Goal: Task Accomplishment & Management: Complete application form

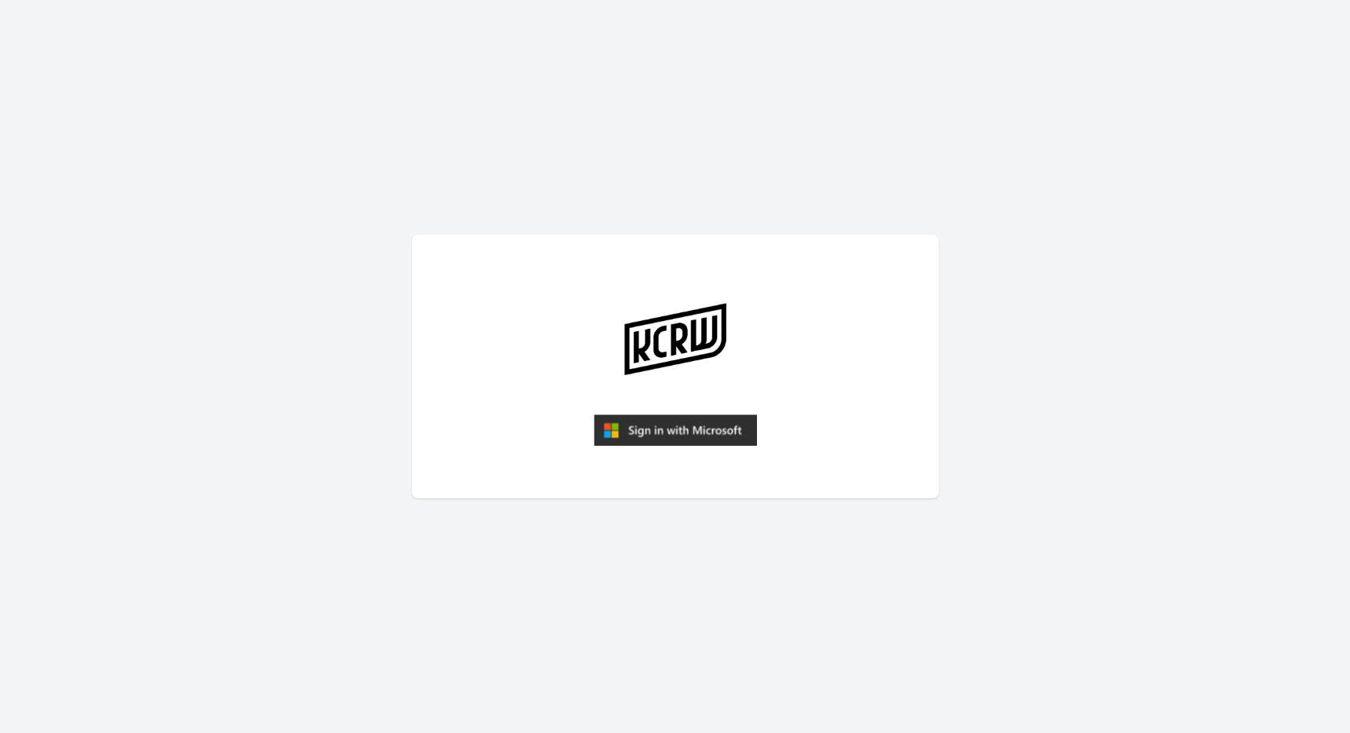
click at [665, 427] on img "submit" at bounding box center [675, 429] width 163 height 31
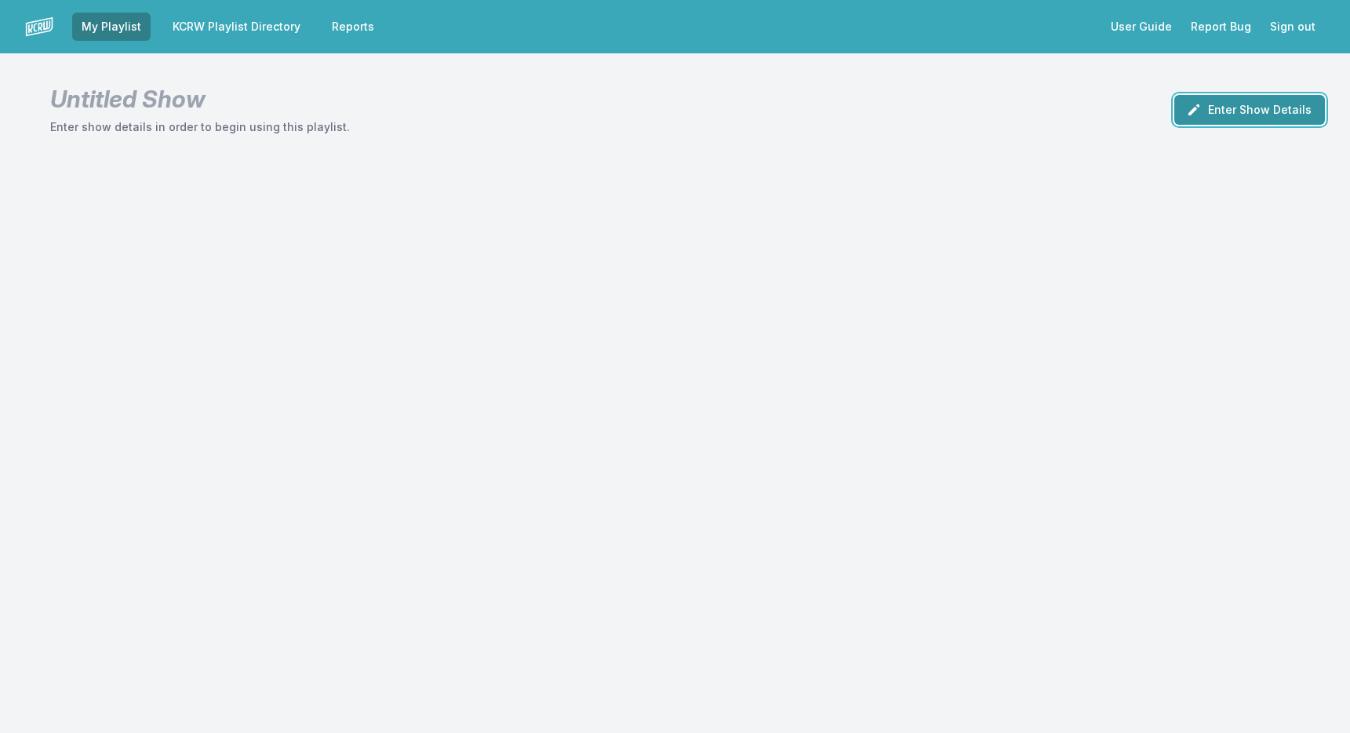
click at [1230, 111] on button "Enter Show Details" at bounding box center [1249, 110] width 151 height 30
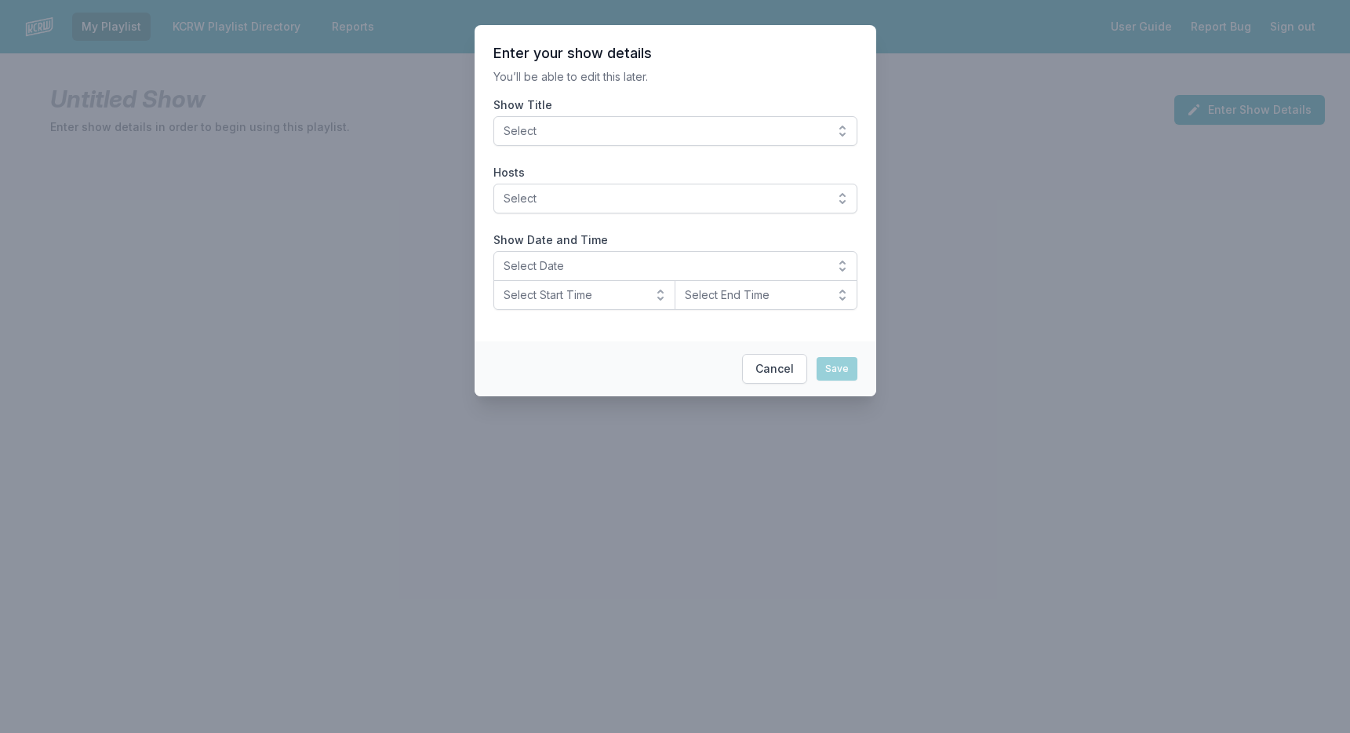
click at [843, 131] on button "Select" at bounding box center [675, 131] width 364 height 30
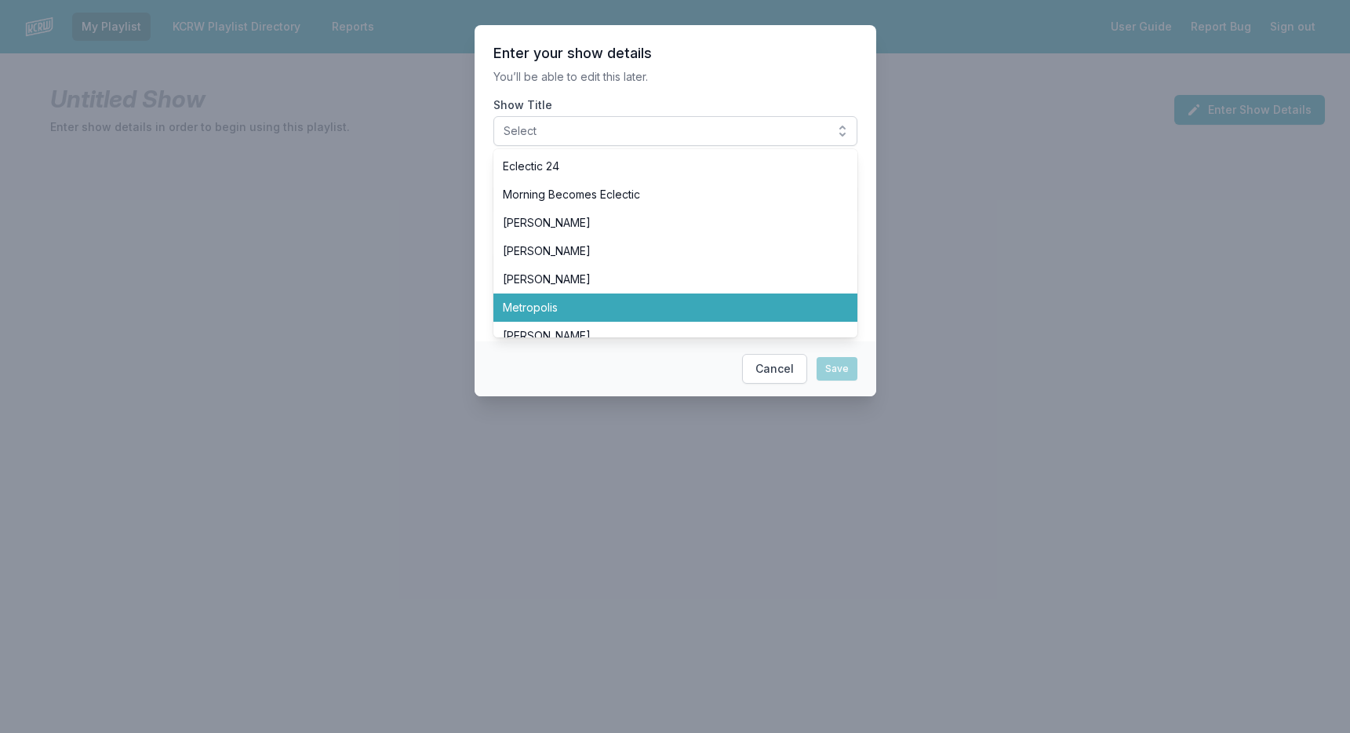
click at [719, 305] on span "Metropolis" at bounding box center [666, 308] width 326 height 16
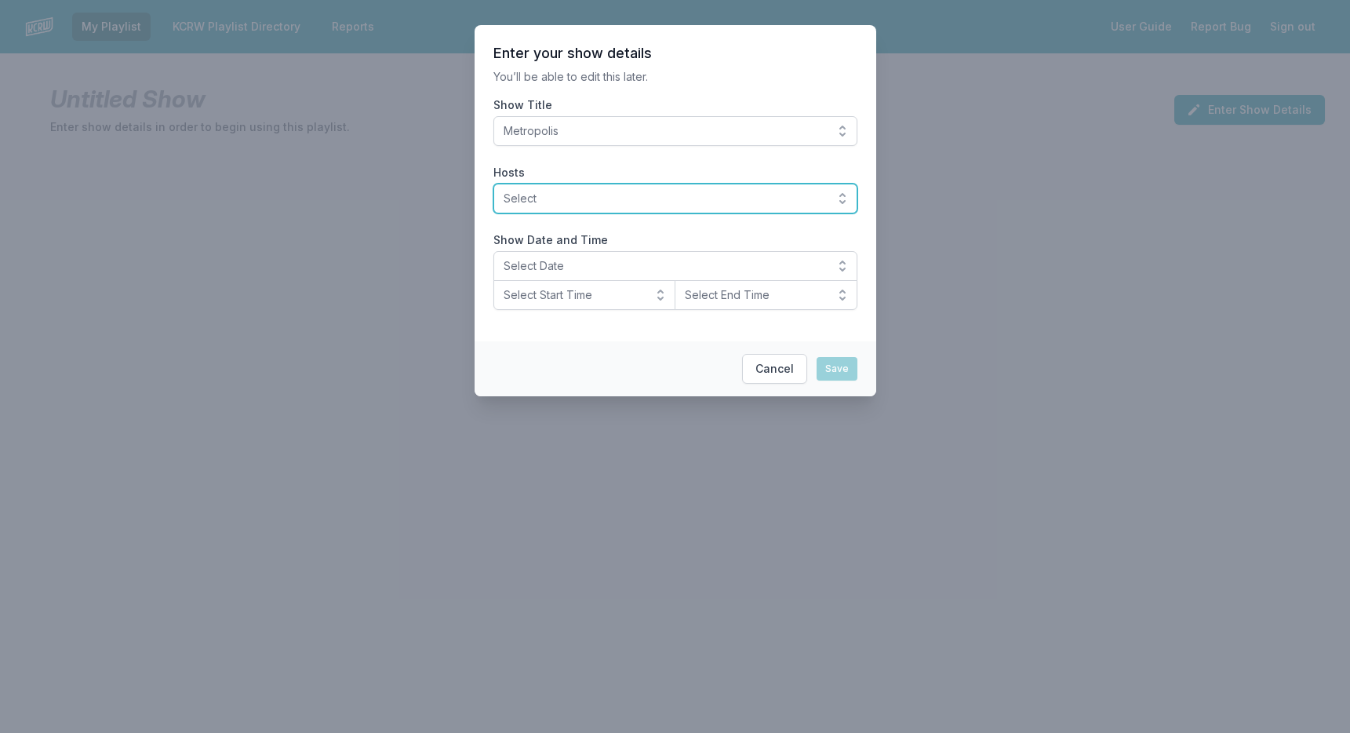
click at [624, 198] on span "Select" at bounding box center [664, 199] width 322 height 16
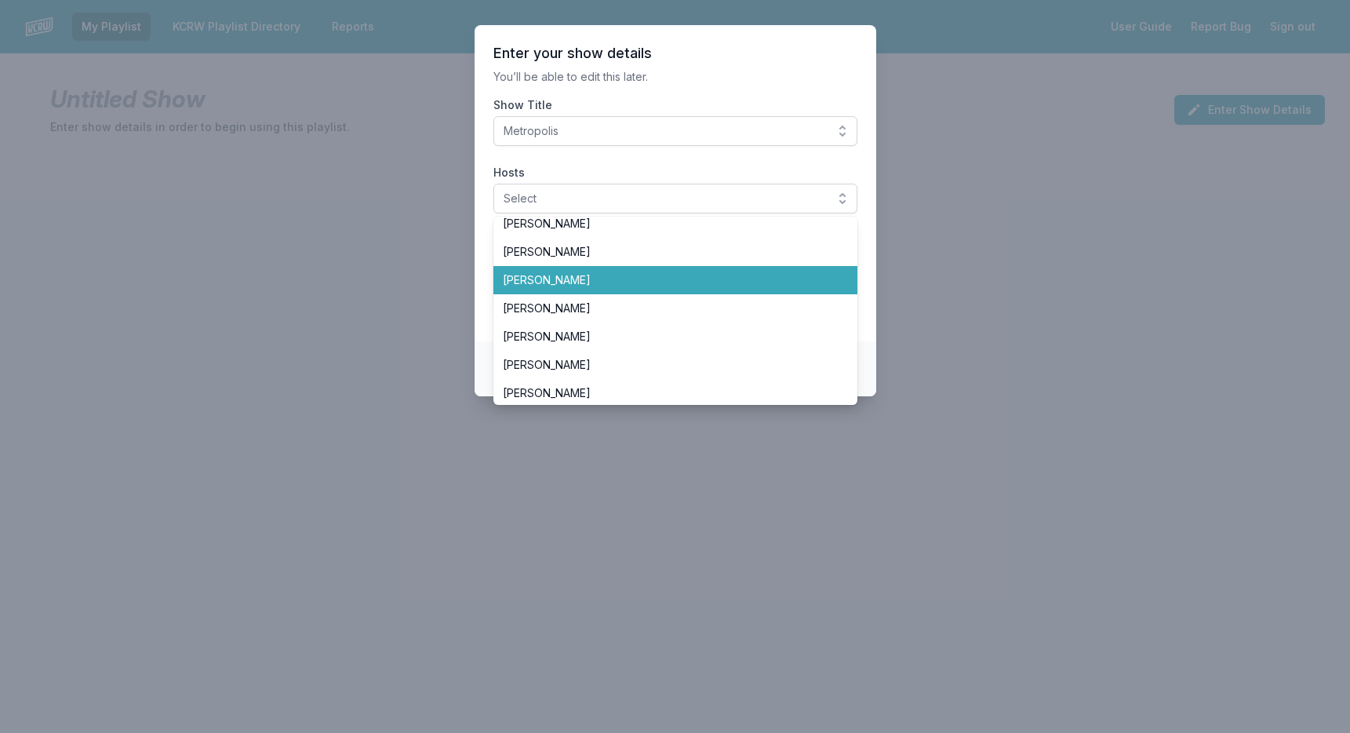
scroll to position [94, 0]
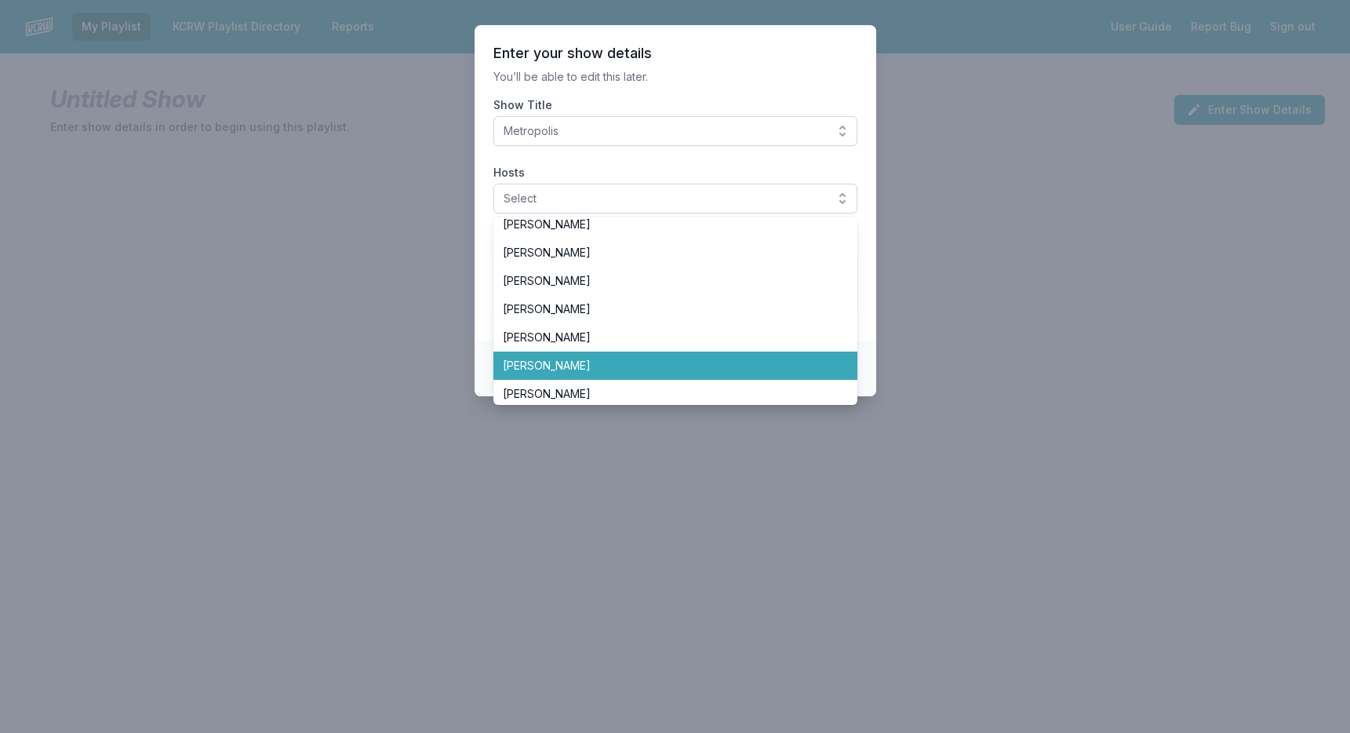
click at [594, 371] on span "[PERSON_NAME]" at bounding box center [666, 366] width 326 height 16
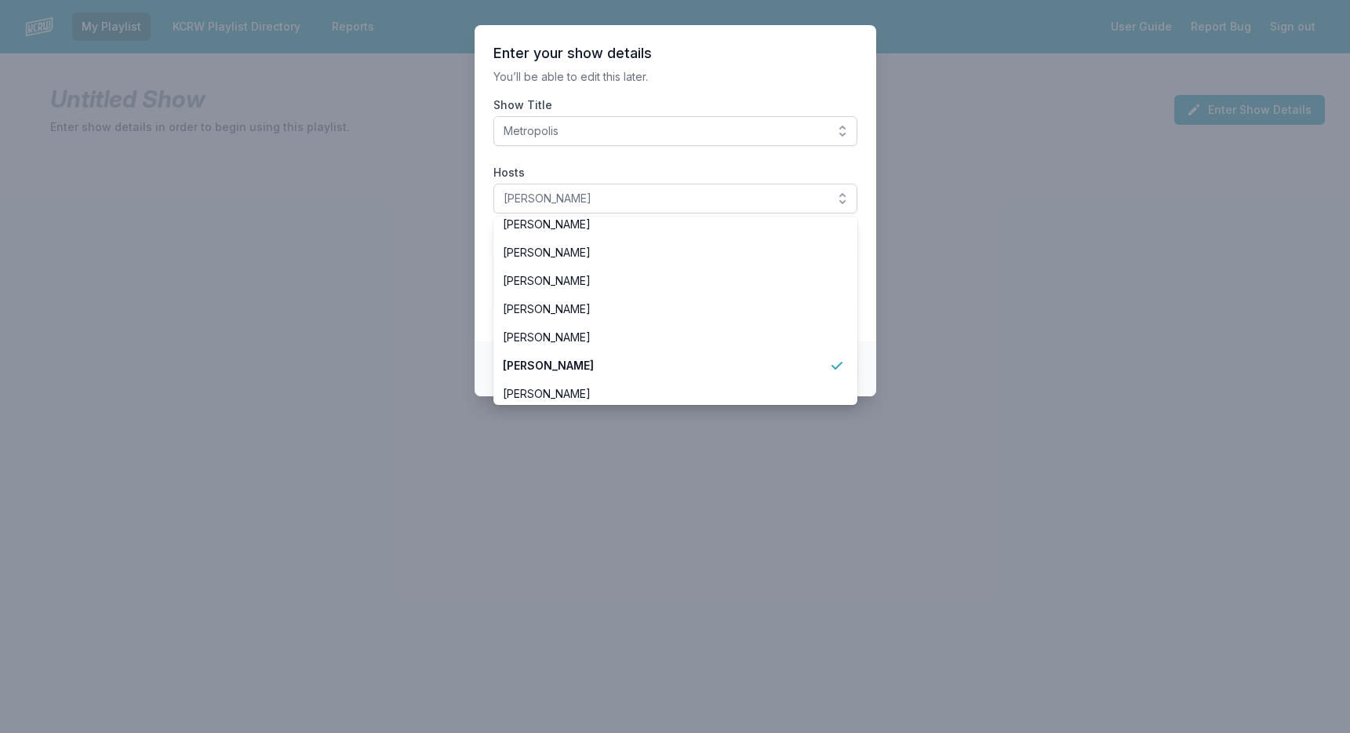
click at [736, 82] on p "You’ll be able to edit this later." at bounding box center [675, 77] width 364 height 16
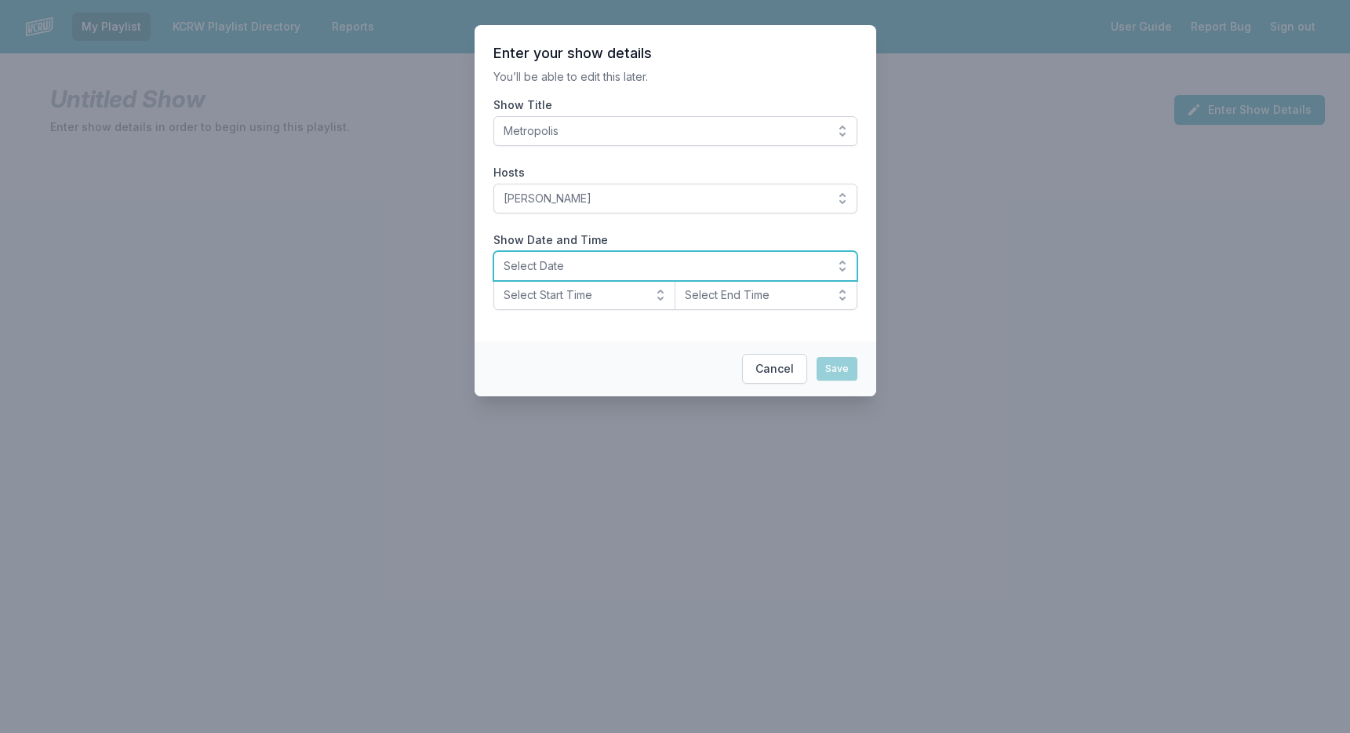
click at [835, 265] on button "Select Date" at bounding box center [675, 266] width 364 height 30
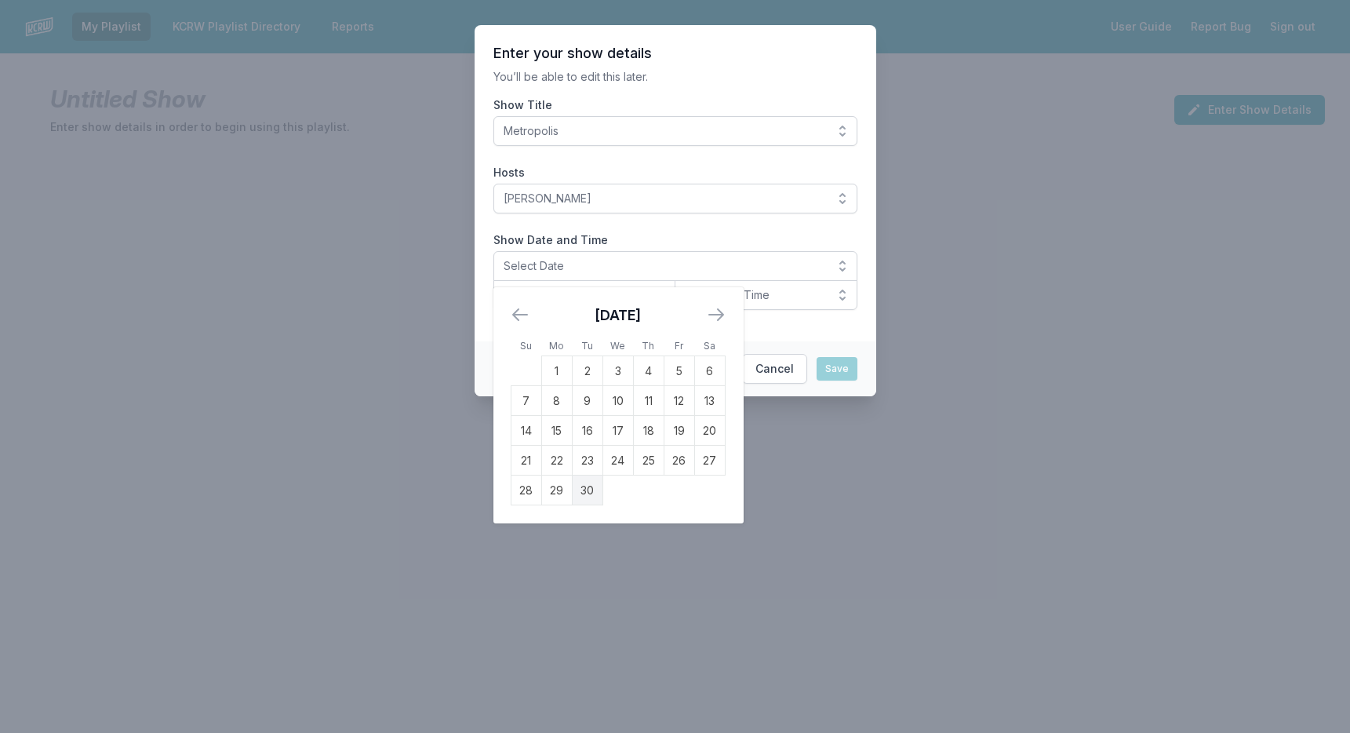
click at [719, 317] on icon "Move forward to switch to the next month." at bounding box center [716, 314] width 14 height 11
click at [710, 372] on td "4" at bounding box center [709, 371] width 31 height 30
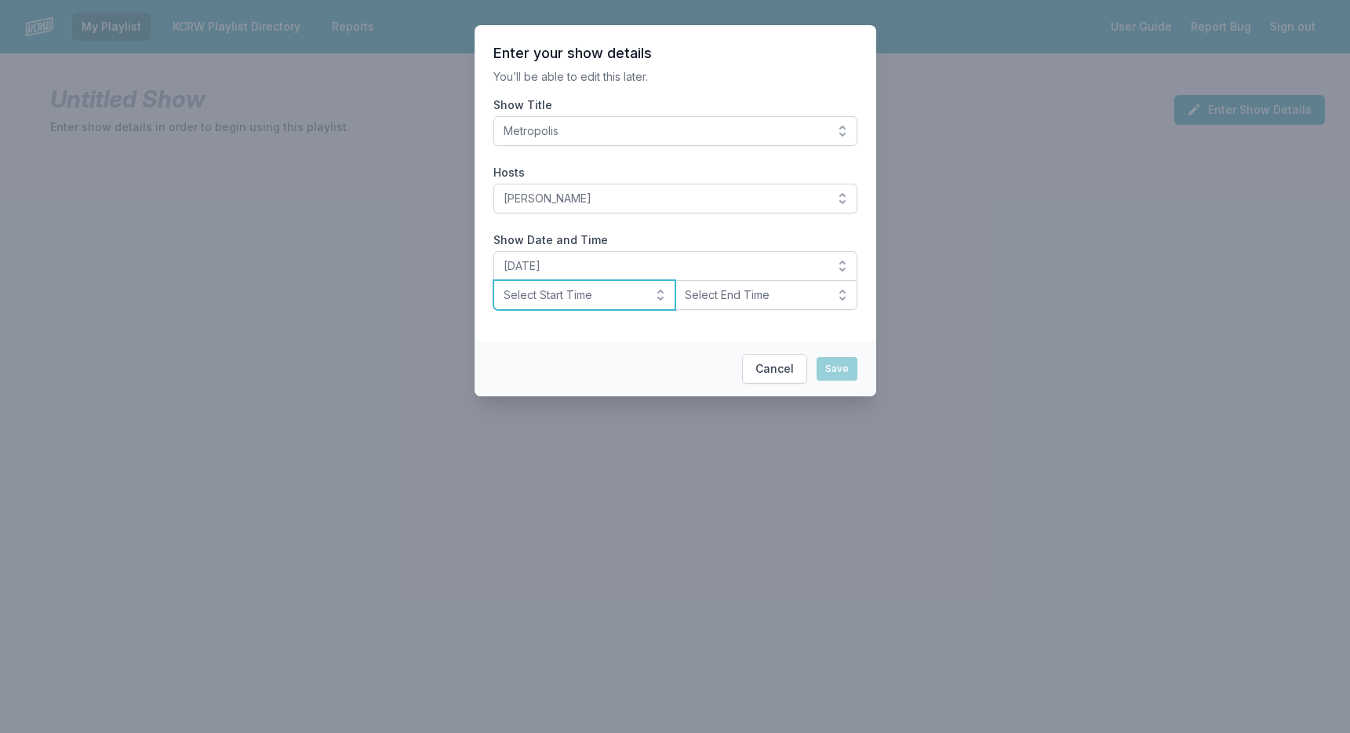
click at [663, 304] on button "Select Start Time" at bounding box center [584, 295] width 183 height 30
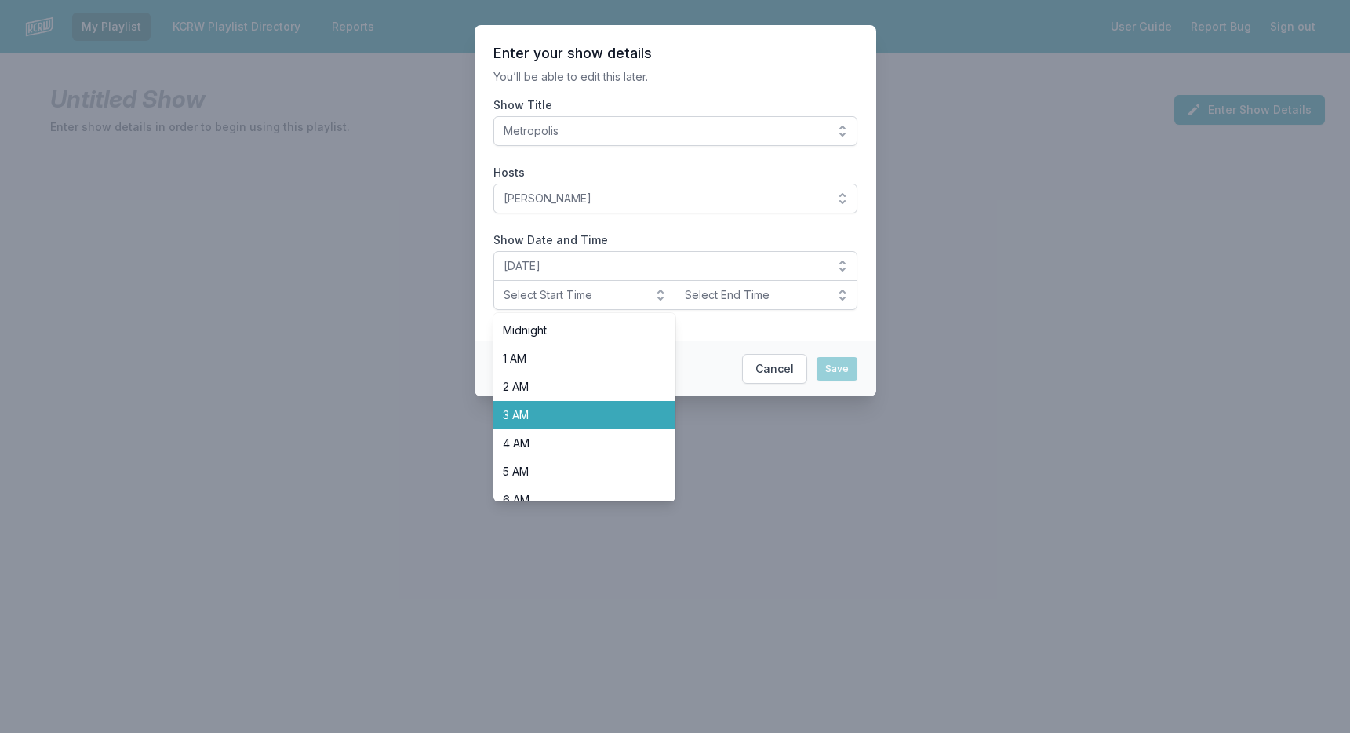
scroll to position [496, 0]
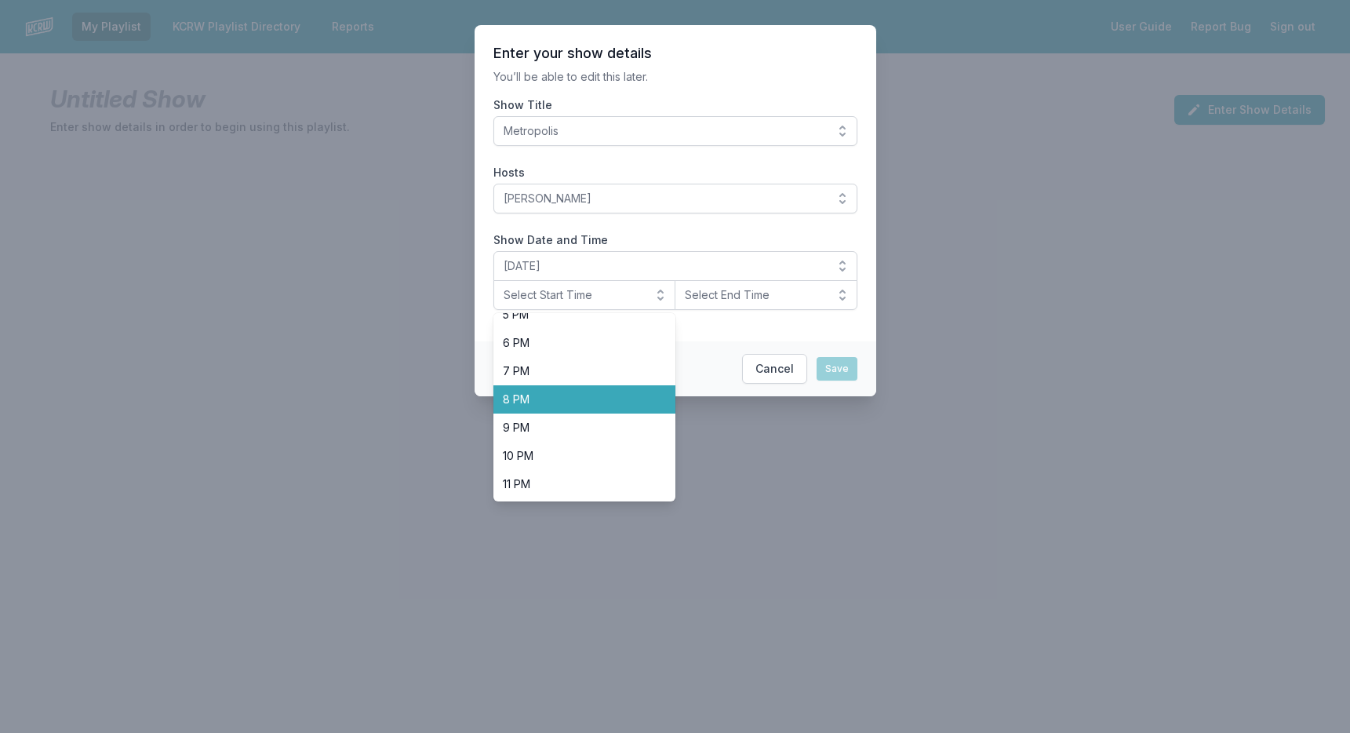
click at [613, 400] on span "8 PM" at bounding box center [575, 399] width 145 height 16
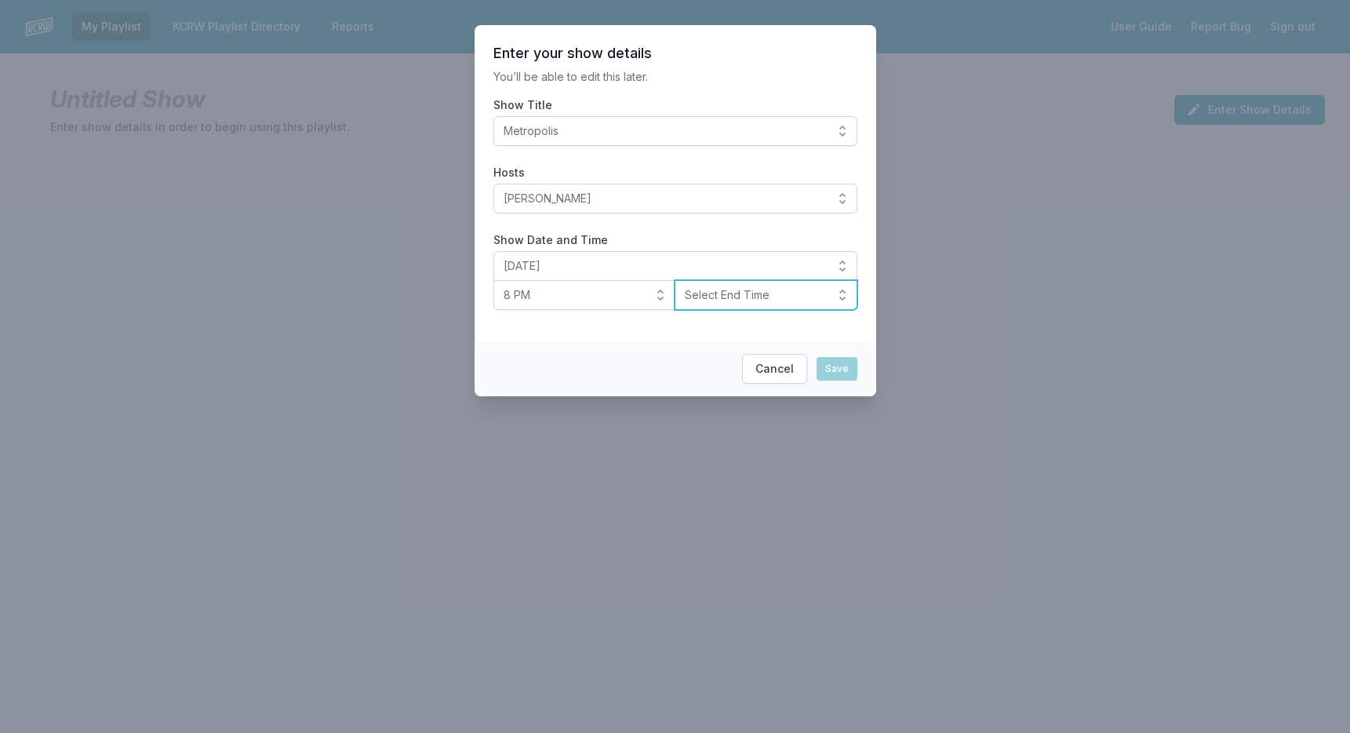
click at [831, 294] on button "Select End Time" at bounding box center [765, 295] width 183 height 30
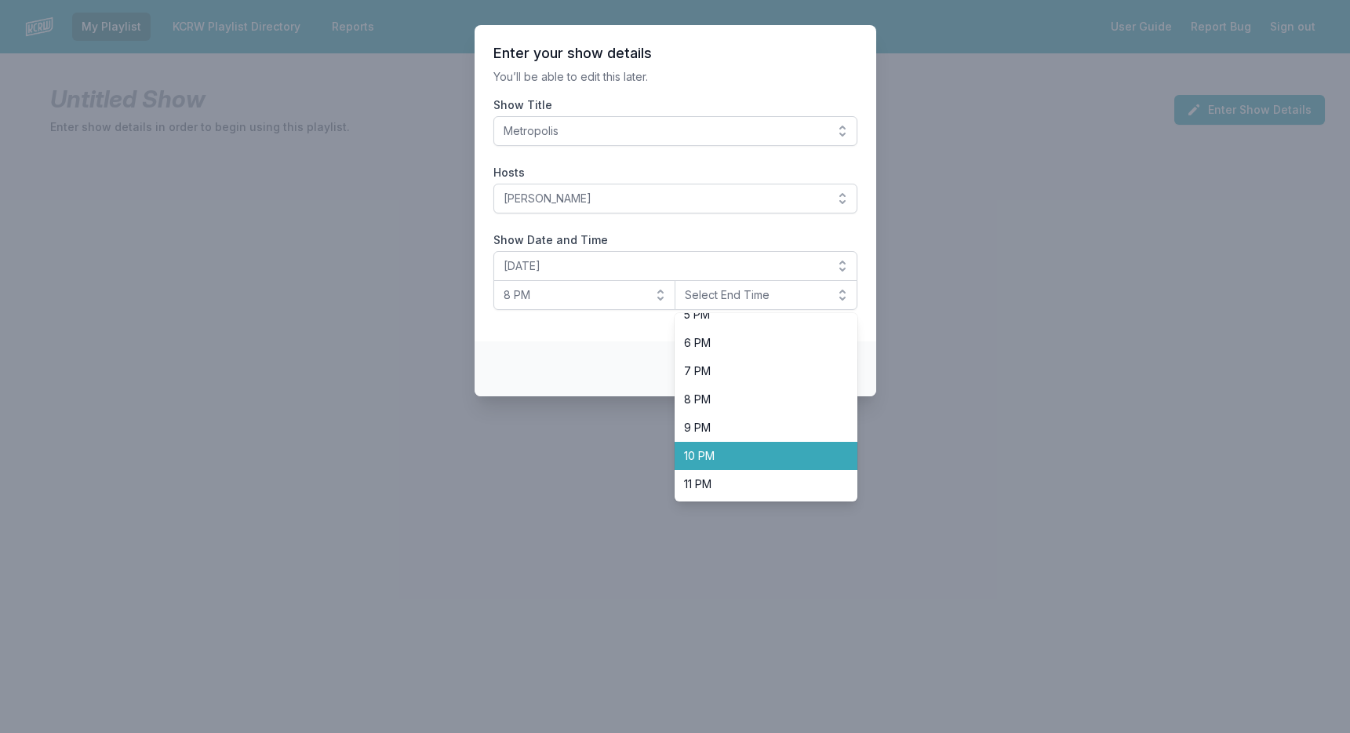
click at [759, 459] on span "10 PM" at bounding box center [756, 456] width 145 height 16
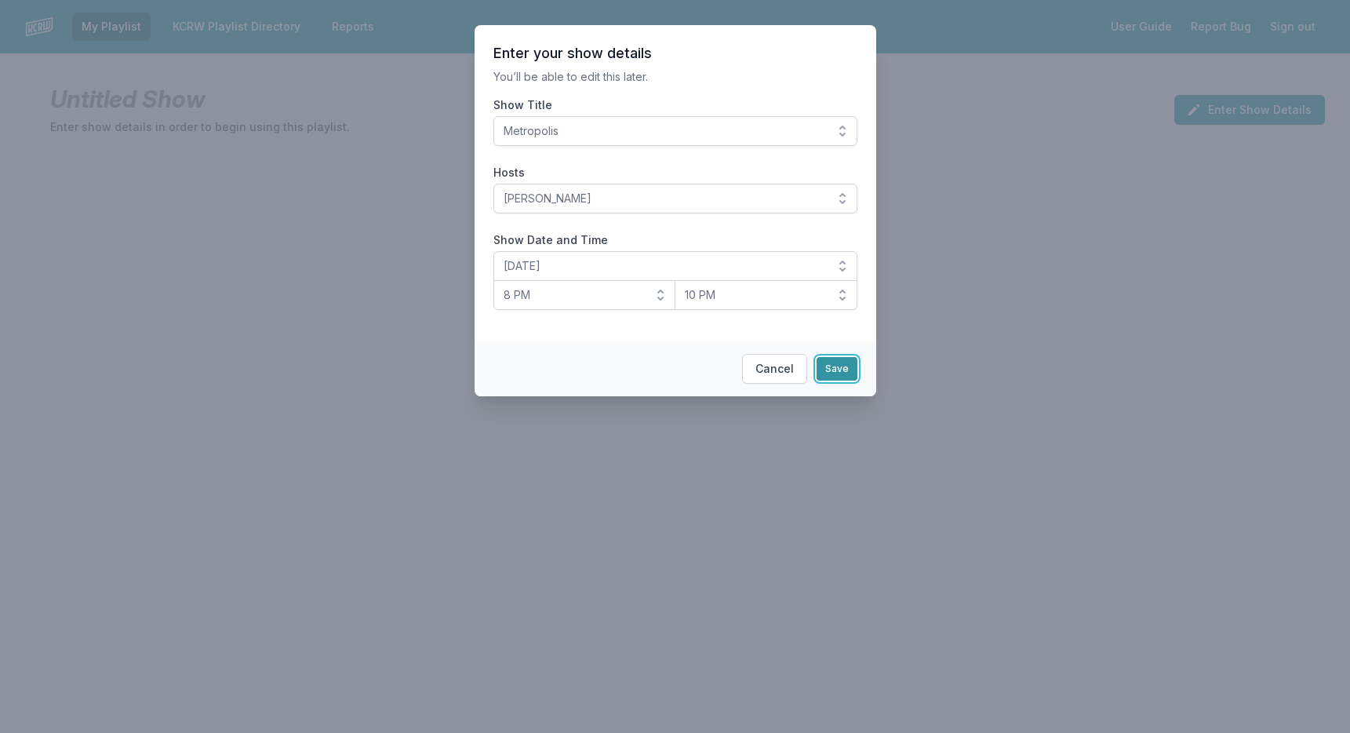
click at [841, 369] on button "Save" at bounding box center [836, 369] width 41 height 24
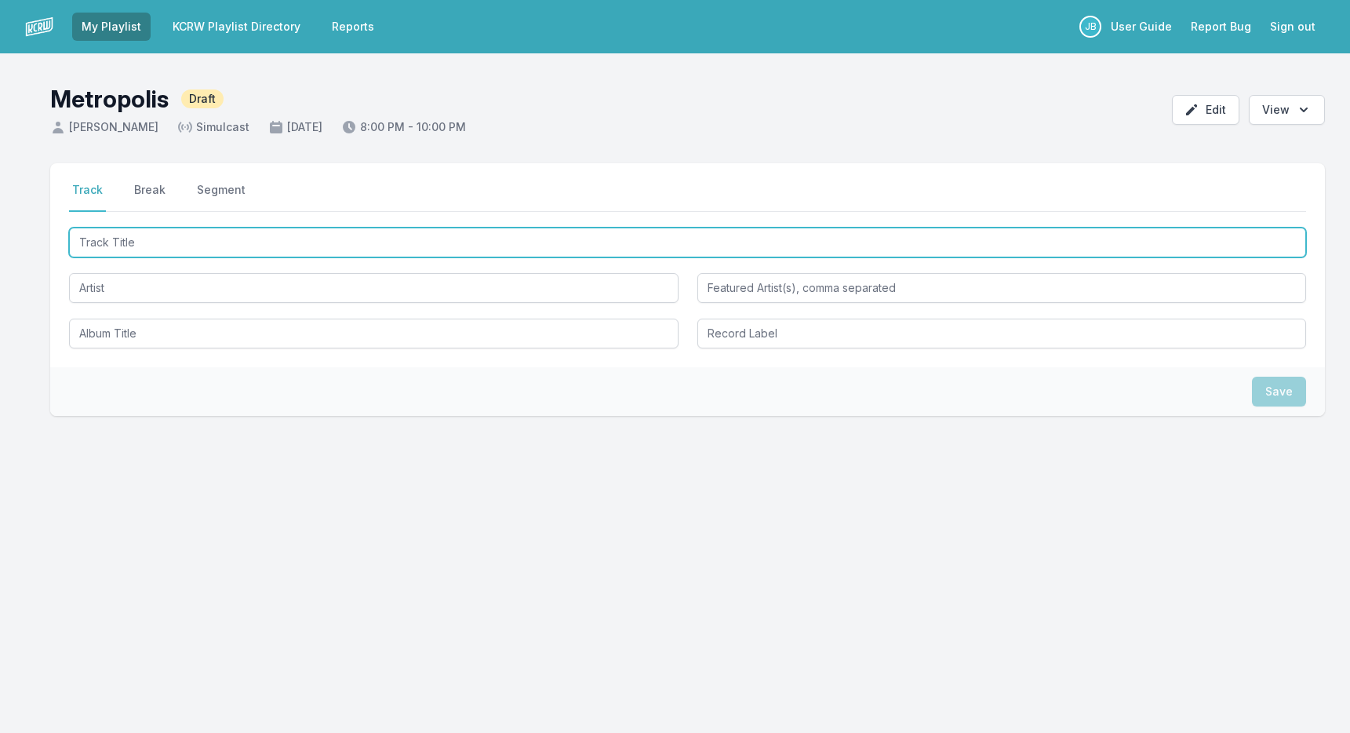
click at [646, 245] on input "Track Title" at bounding box center [687, 242] width 1237 height 30
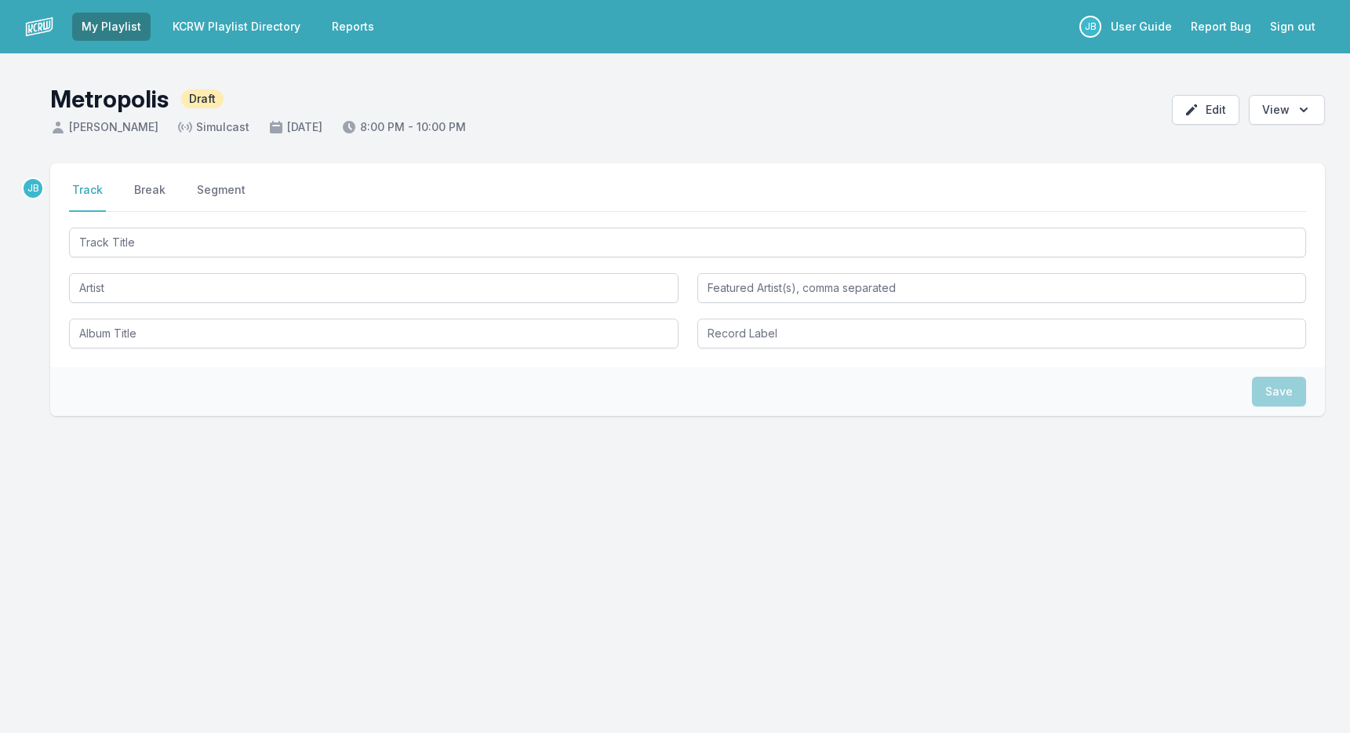
click at [838, 104] on header "Metropolis Draft [PERSON_NAME] Simulcast [DATE] 8:00 PM - 10:00 PM Edit Open op…" at bounding box center [675, 103] width 1350 height 100
